Goal: Task Accomplishment & Management: Manage account settings

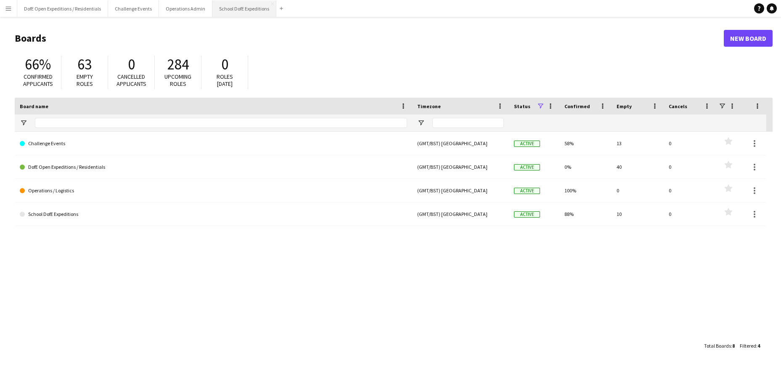
drag, startPoint x: 236, startPoint y: 10, endPoint x: 252, endPoint y: 10, distance: 15.6
click at [236, 10] on button "School DofE Expeditions Close" at bounding box center [245, 8] width 64 height 16
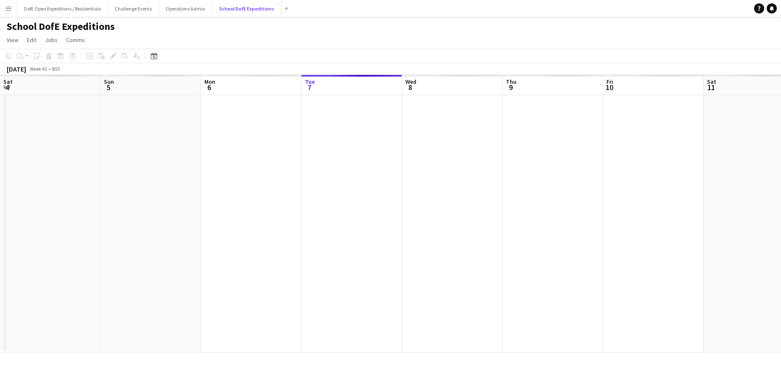
scroll to position [0, 201]
click at [154, 54] on icon at bounding box center [154, 56] width 6 height 7
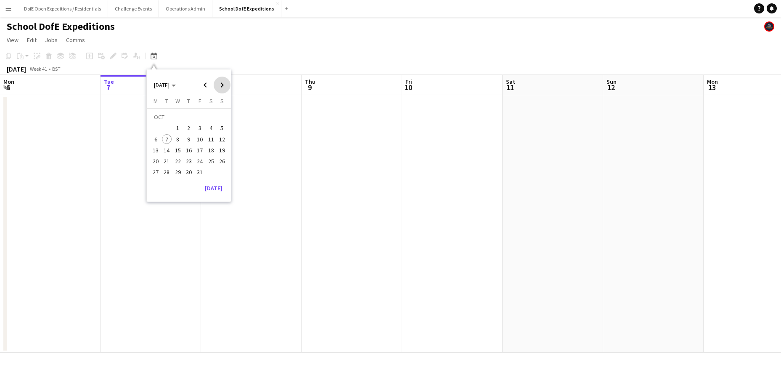
click at [221, 85] on span "Next month" at bounding box center [222, 85] width 17 height 17
click at [221, 84] on span "Next month" at bounding box center [222, 85] width 17 height 17
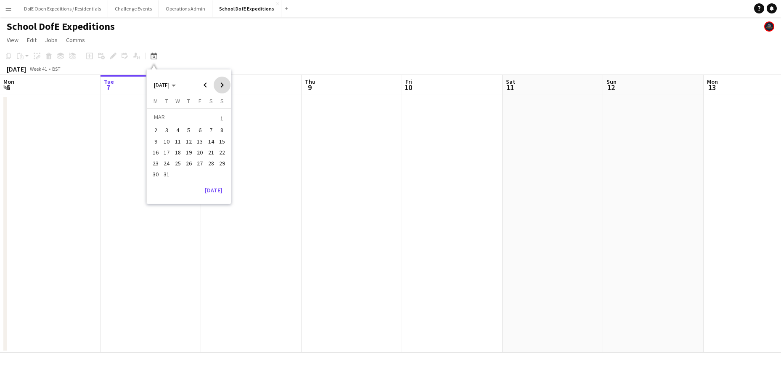
click at [221, 84] on span "Next month" at bounding box center [222, 85] width 17 height 17
click at [152, 151] on span "15" at bounding box center [156, 150] width 10 height 10
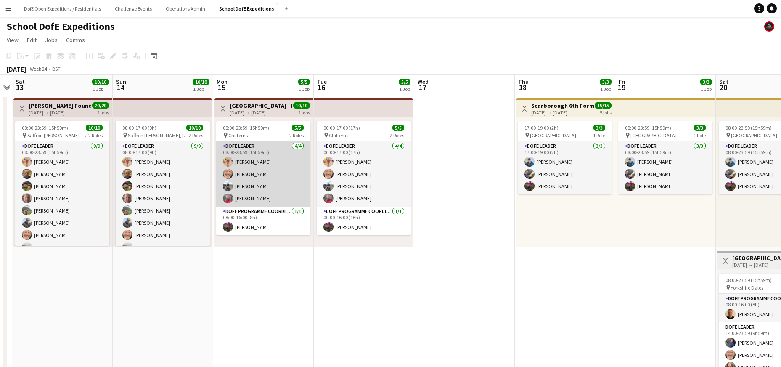
click at [252, 179] on app-card-role "DofE Leader [DATE] 08:00-23:59 (15h59m) [PERSON_NAME] [PERSON_NAME] [PERSON_NAM…" at bounding box center [263, 173] width 94 height 65
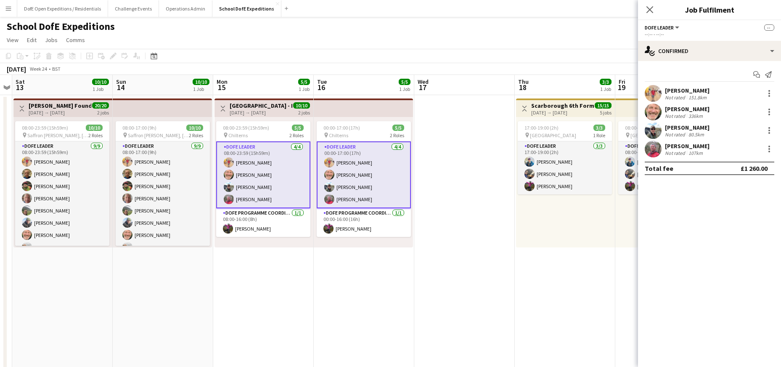
scroll to position [0, 287]
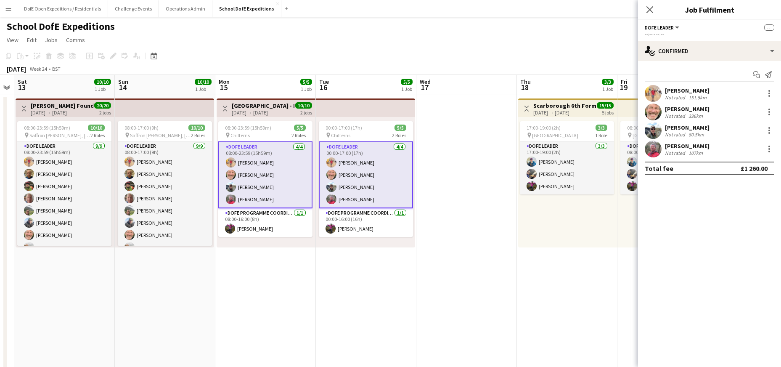
click at [248, 107] on h3 "[GEOGRAPHIC_DATA] - DofE Bronze Qualifying Expedition" at bounding box center [263, 106] width 63 height 8
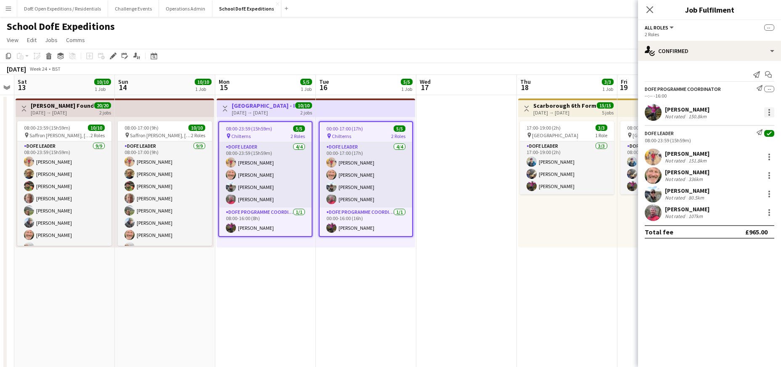
click at [769, 113] on div at bounding box center [770, 112] width 10 height 10
click at [769, 113] on div at bounding box center [390, 183] width 781 height 367
click at [690, 108] on div "[PERSON_NAME]" at bounding box center [687, 110] width 45 height 8
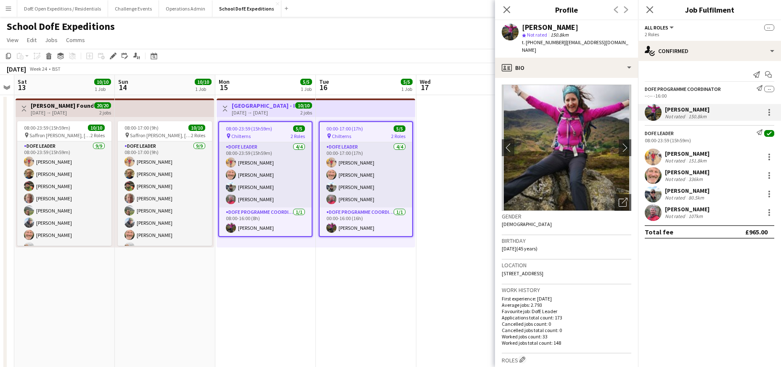
click at [621, 17] on body "Menu Boards Boards Boards All jobs Status Workforce Workforce My Workforce Recr…" at bounding box center [390, 277] width 781 height 555
click at [681, 31] on div "2 Roles" at bounding box center [710, 34] width 130 height 6
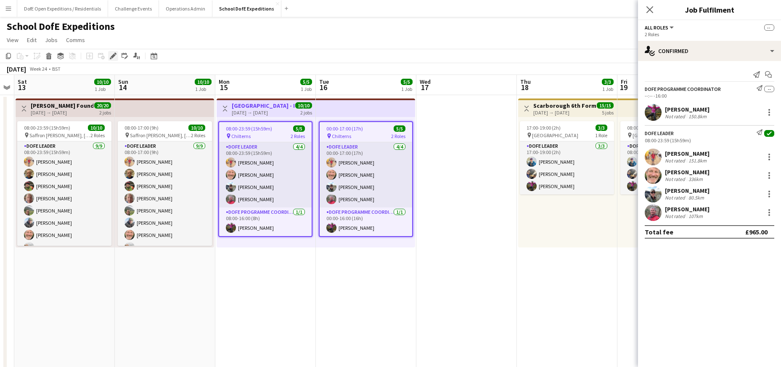
click at [111, 56] on icon at bounding box center [113, 56] width 5 height 5
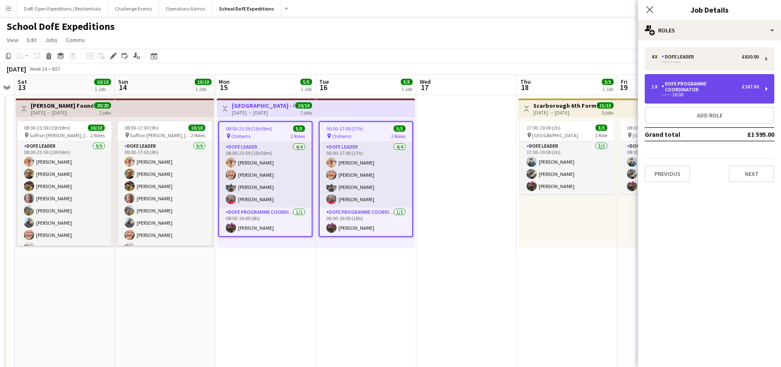
click at [739, 92] on div "DofE Programme Coordinator" at bounding box center [702, 87] width 80 height 12
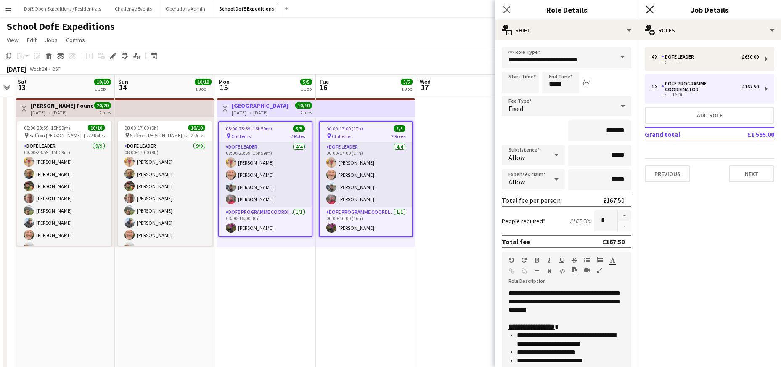
click at [651, 7] on icon "Close pop-in" at bounding box center [650, 9] width 8 height 8
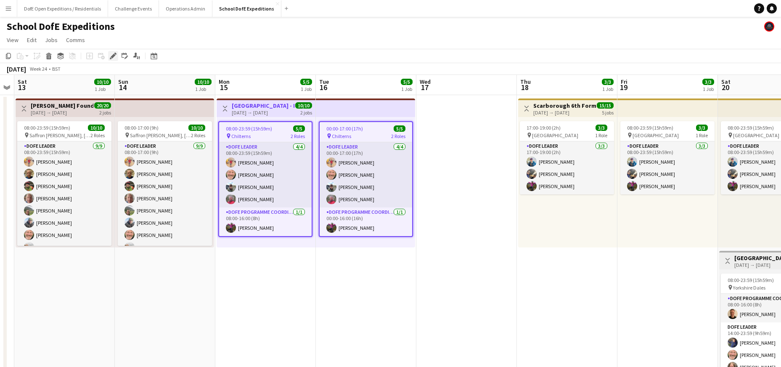
click at [113, 55] on icon "Edit" at bounding box center [113, 56] width 7 height 7
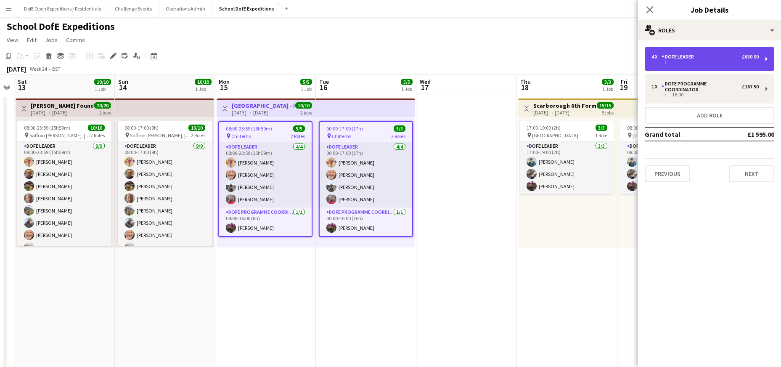
click at [738, 56] on div "4 x DofE Leader £630.00" at bounding box center [705, 57] width 107 height 6
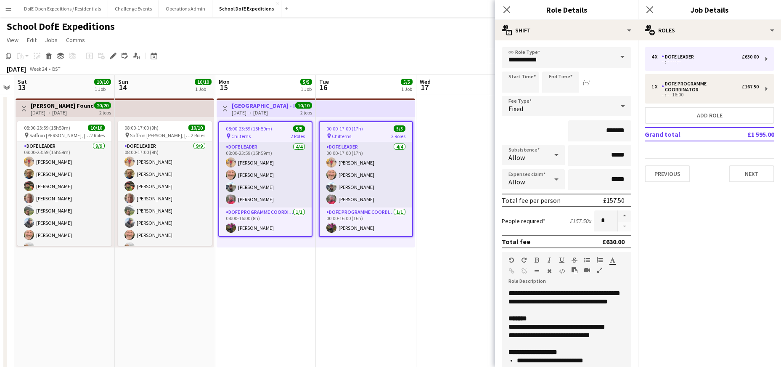
click at [647, 8] on icon "Close pop-in" at bounding box center [650, 9] width 7 height 7
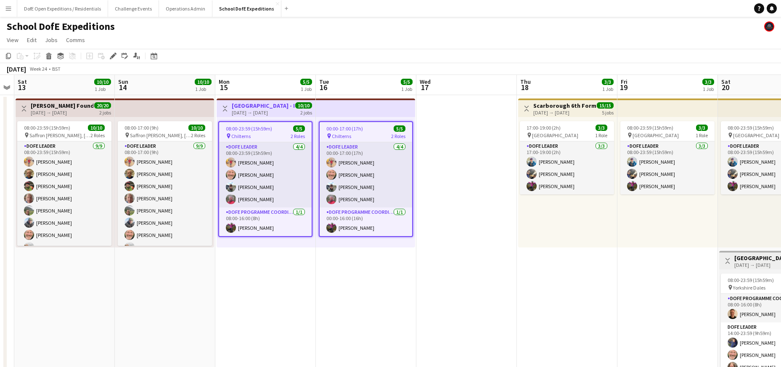
click at [429, 5] on app-navbar "Menu Boards Boards Boards All jobs Status Workforce Workforce My Workforce Recr…" at bounding box center [390, 8] width 781 height 17
